Goal: Information Seeking & Learning: Learn about a topic

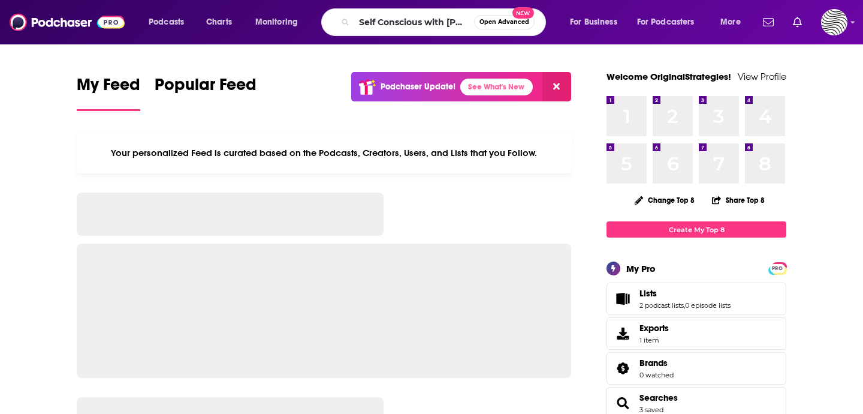
scroll to position [0, 67]
type input "Self Conscious with [PERSON_NAME]"
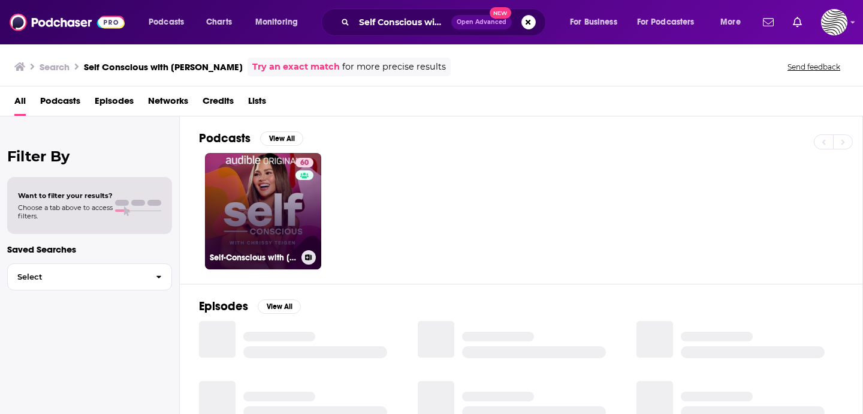
click at [279, 212] on link "60 Self-Conscious with [PERSON_NAME]" at bounding box center [263, 211] width 116 height 116
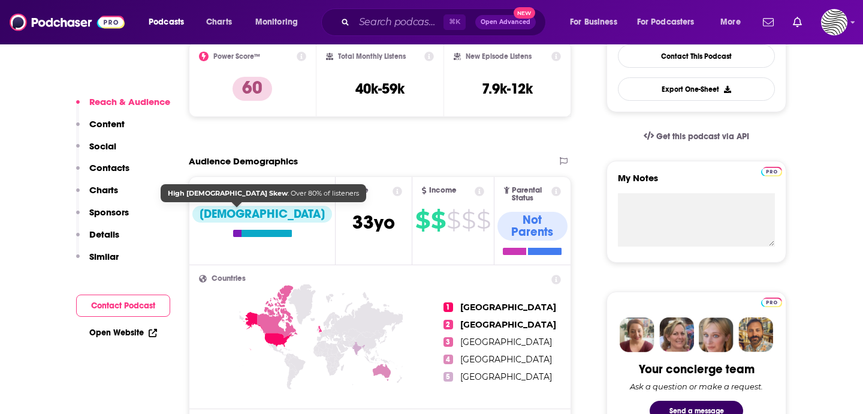
scroll to position [340, 0]
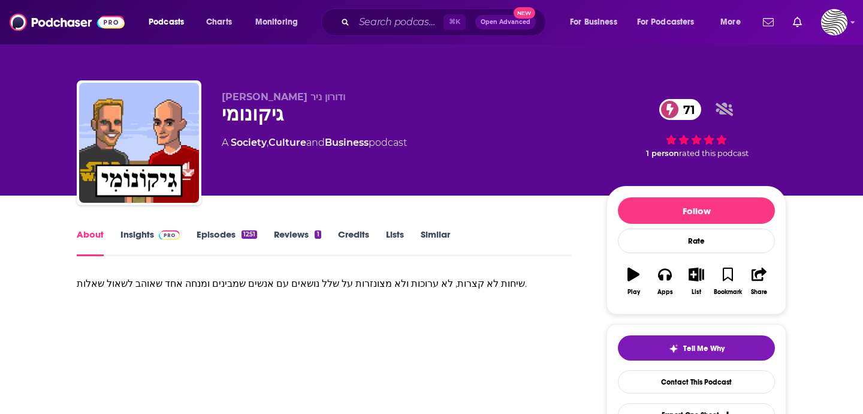
click at [150, 233] on link "Insights" at bounding box center [149, 242] width 59 height 28
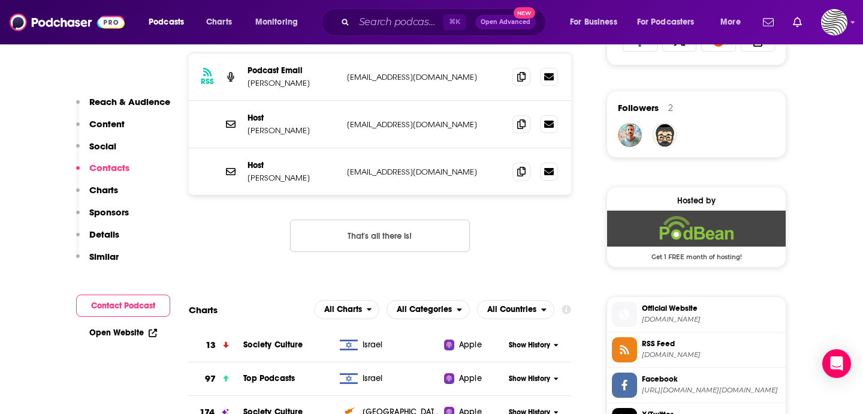
scroll to position [632, 0]
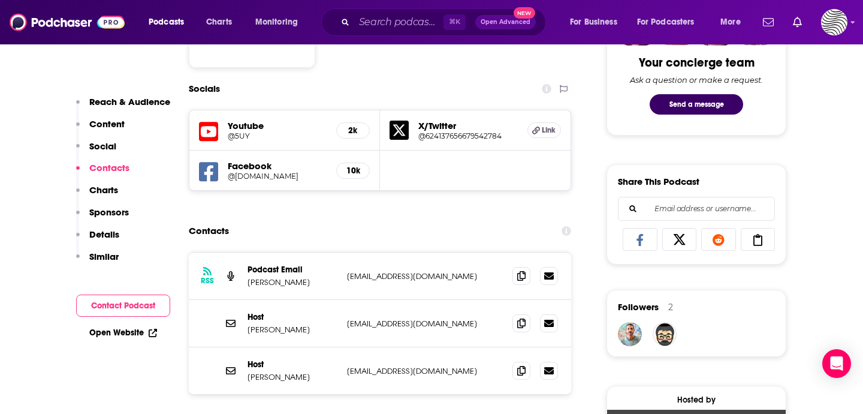
click at [428, 244] on section "Contacts RSS Podcast Email [PERSON_NAME] [EMAIL_ADDRESS][DOMAIN_NAME] [EMAIL_AD…" at bounding box center [380, 344] width 382 height 251
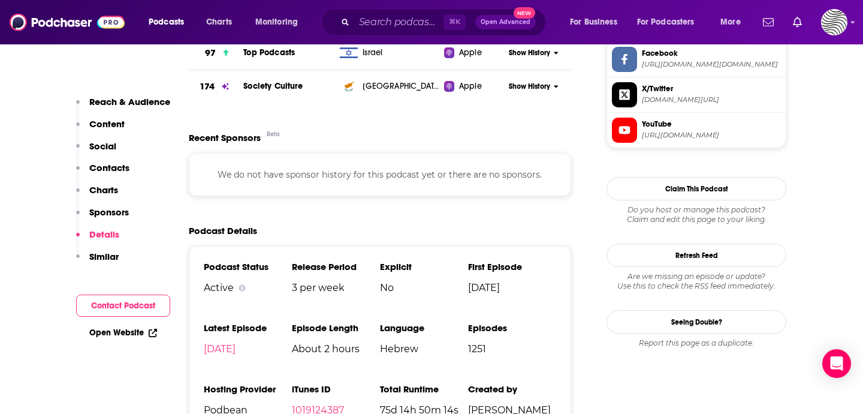
scroll to position [1176, 0]
